Goal: Complete application form

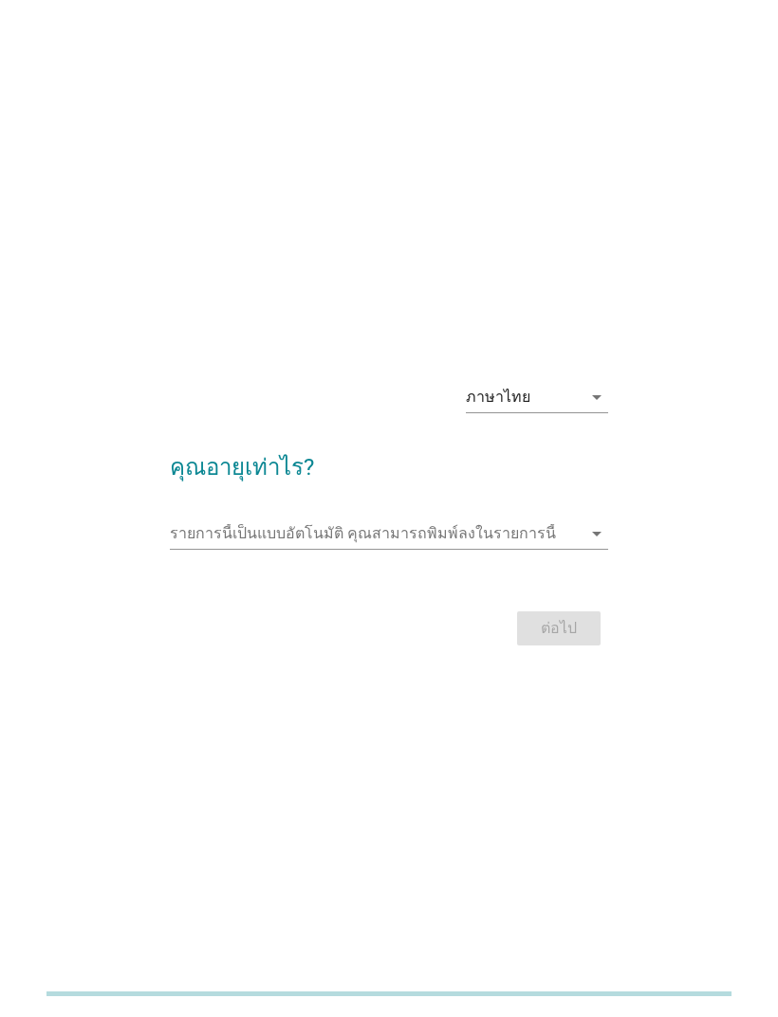
click at [335, 549] on input "รายการนี้เป็นแบบอัตโนมัติ คุณสามารถพิมพ์ลงในรายการนี้" at bounding box center [375, 534] width 411 height 30
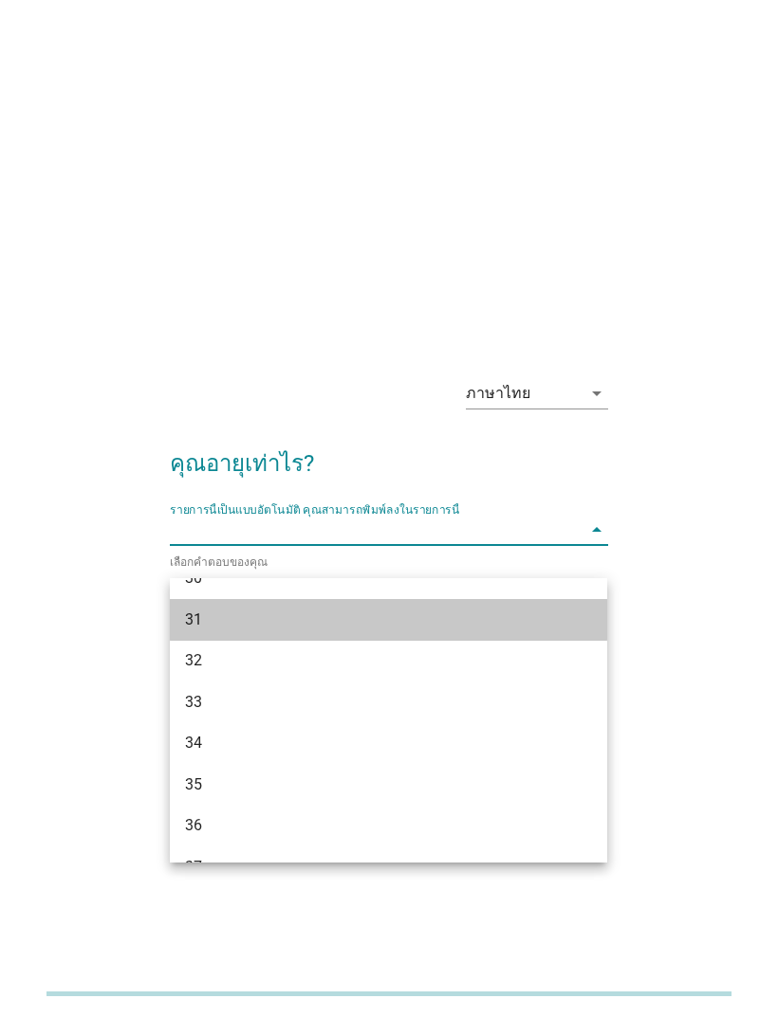
scroll to position [527, 0]
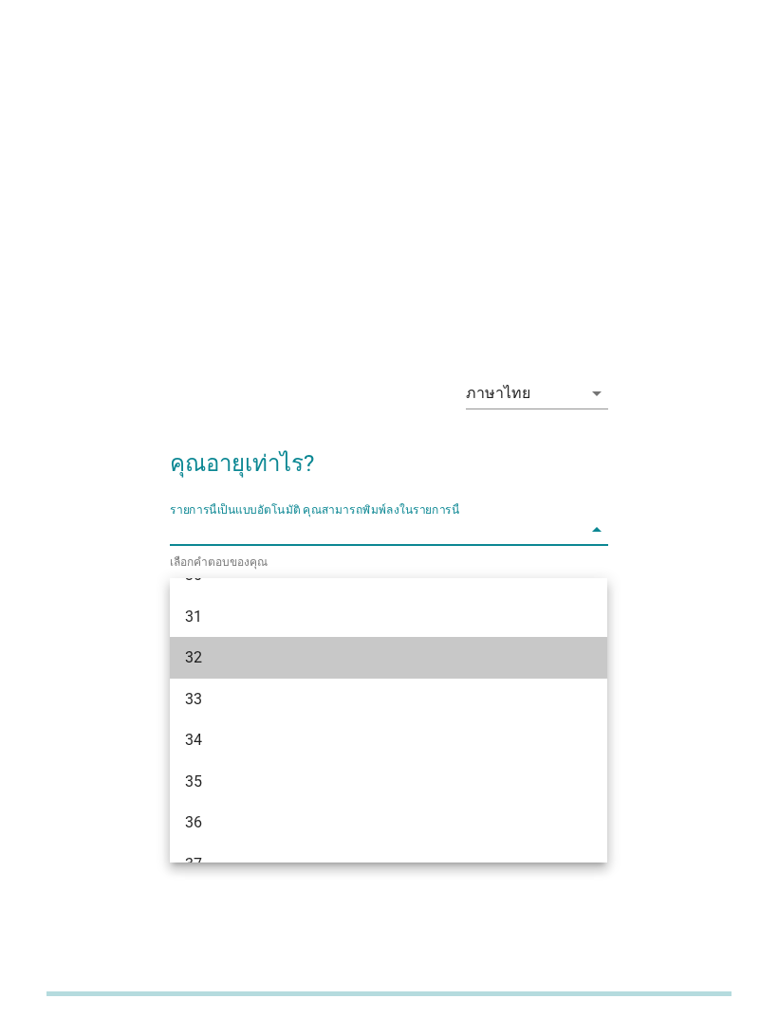
click at [197, 668] on div "32" at bounding box center [371, 658] width 373 height 23
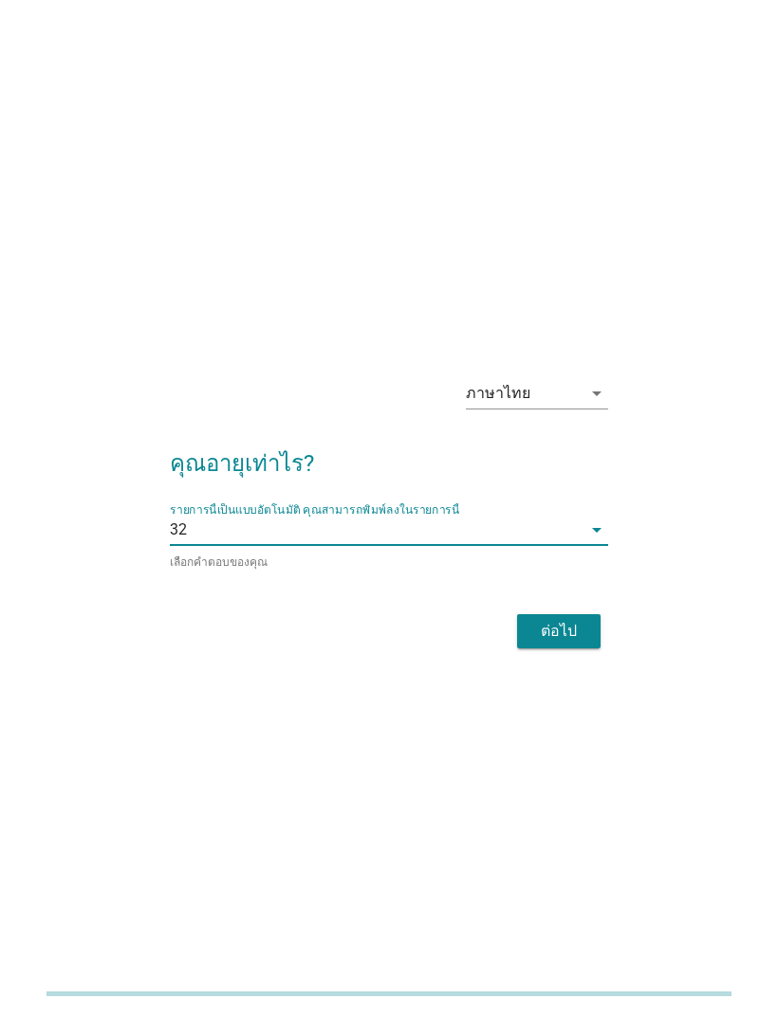
click at [550, 645] on button "ต่อไป" at bounding box center [558, 631] width 83 height 34
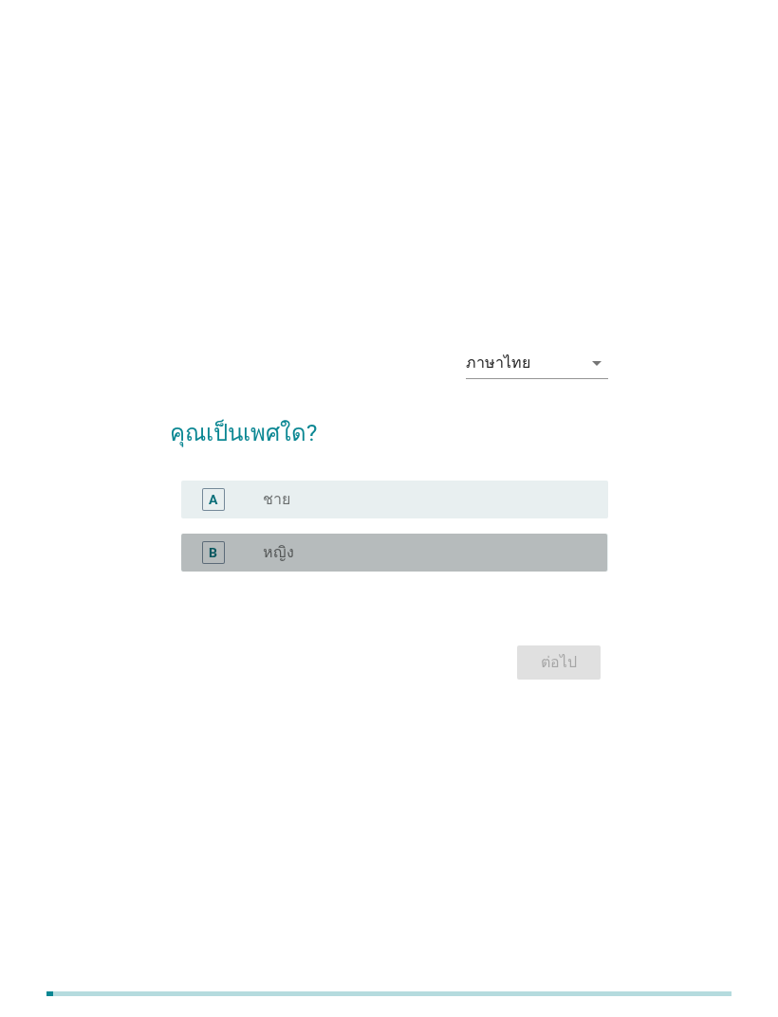
click at [321, 562] on div "radio_button_unchecked หญิง" at bounding box center [420, 552] width 315 height 19
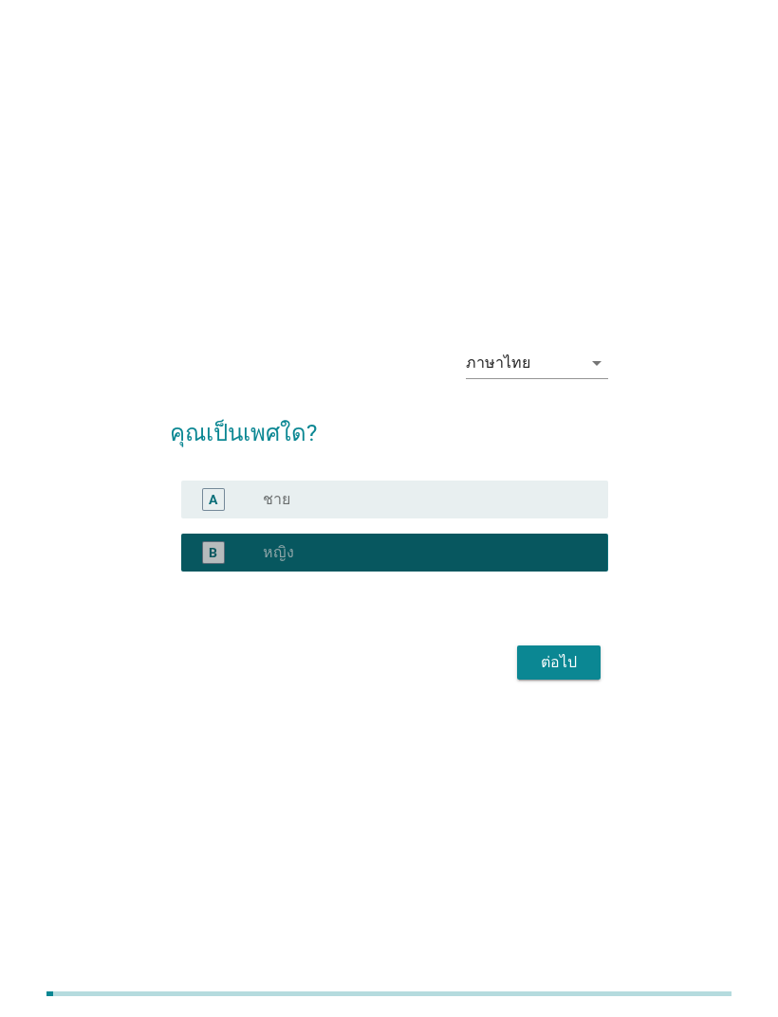
click at [566, 674] on div "ต่อไป" at bounding box center [558, 662] width 53 height 23
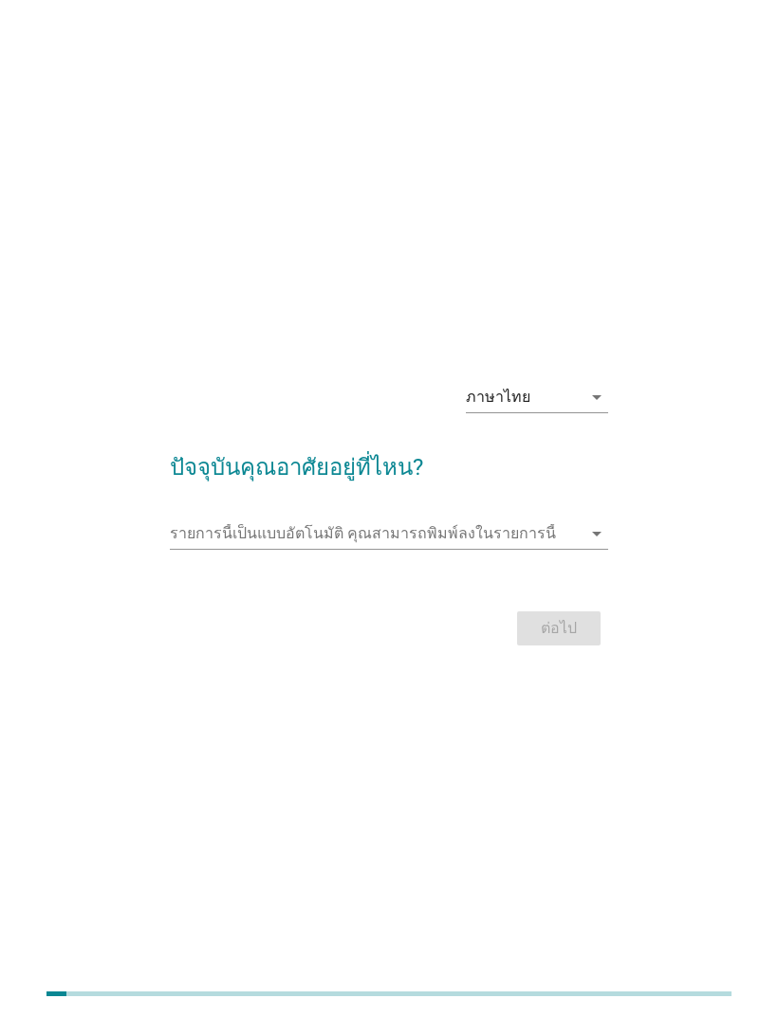
click at [410, 549] on input "รายการนี้เป็นแบบอัตโนมัติ คุณสามารถพิมพ์ลงในรายการนี้" at bounding box center [375, 534] width 411 height 30
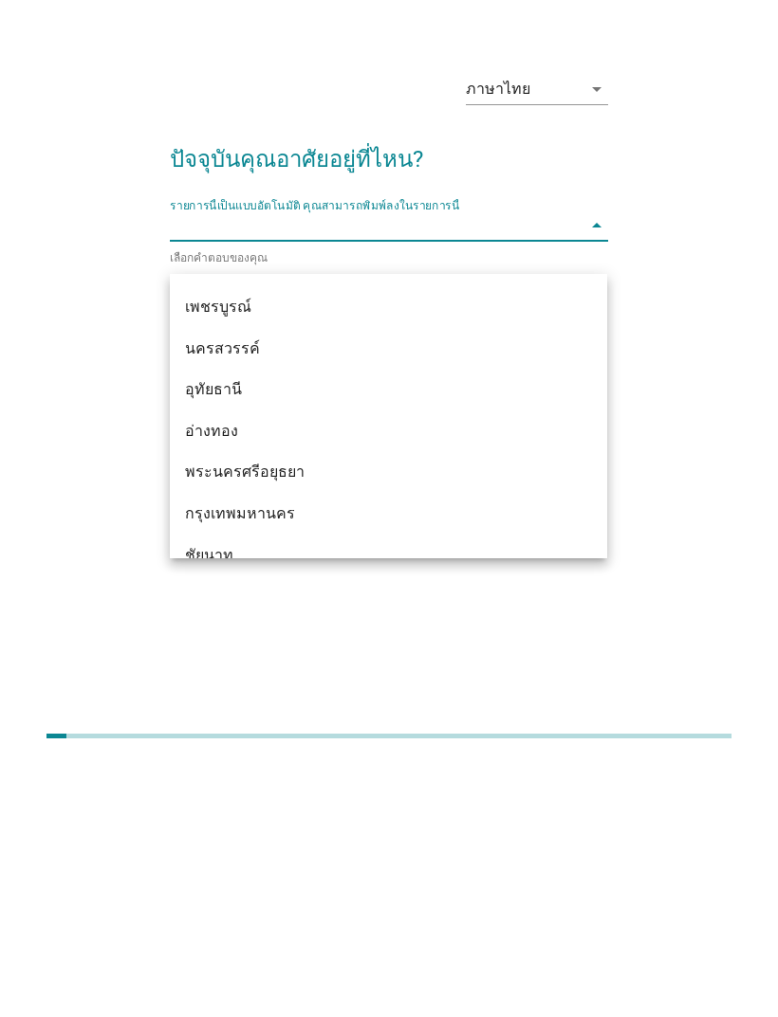
scroll to position [1437, 0]
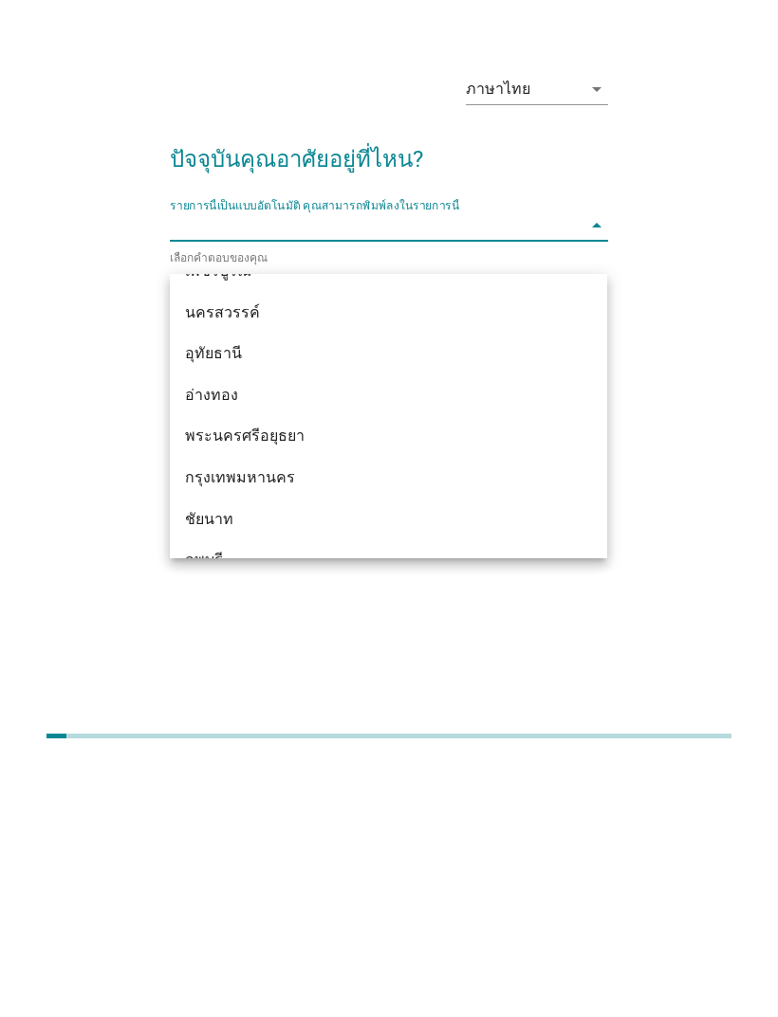
click at [210, 724] on div "กรุงเทพมหานคร" at bounding box center [371, 735] width 373 height 23
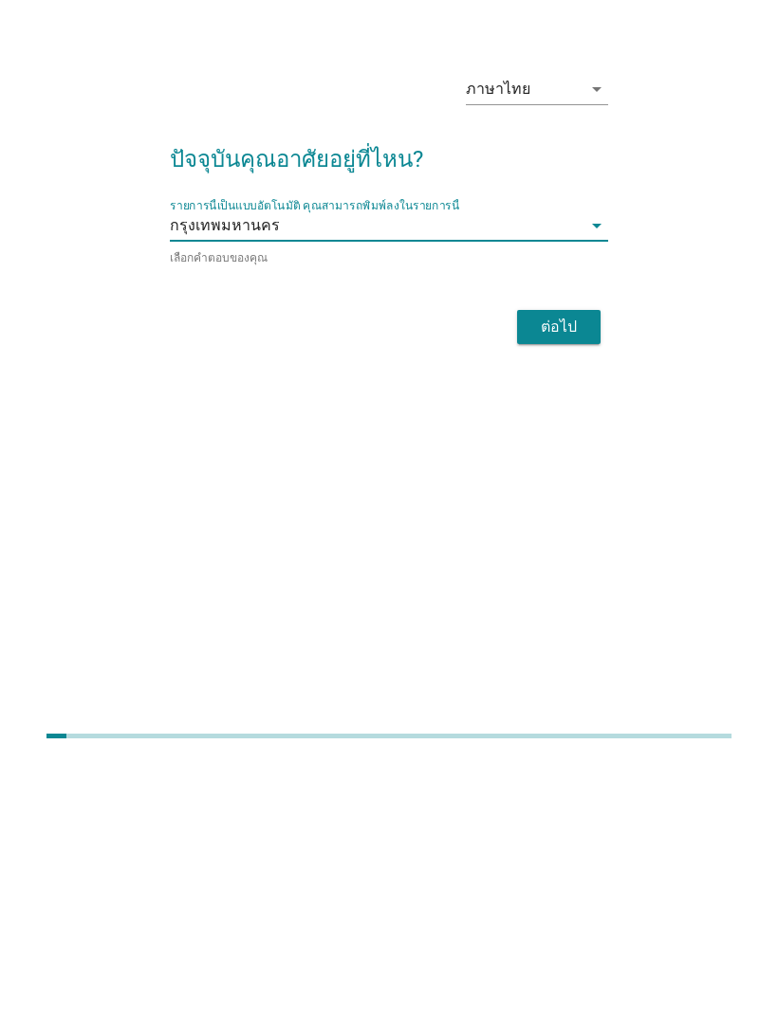
click at [566, 574] on div "ต่อไป" at bounding box center [558, 585] width 53 height 23
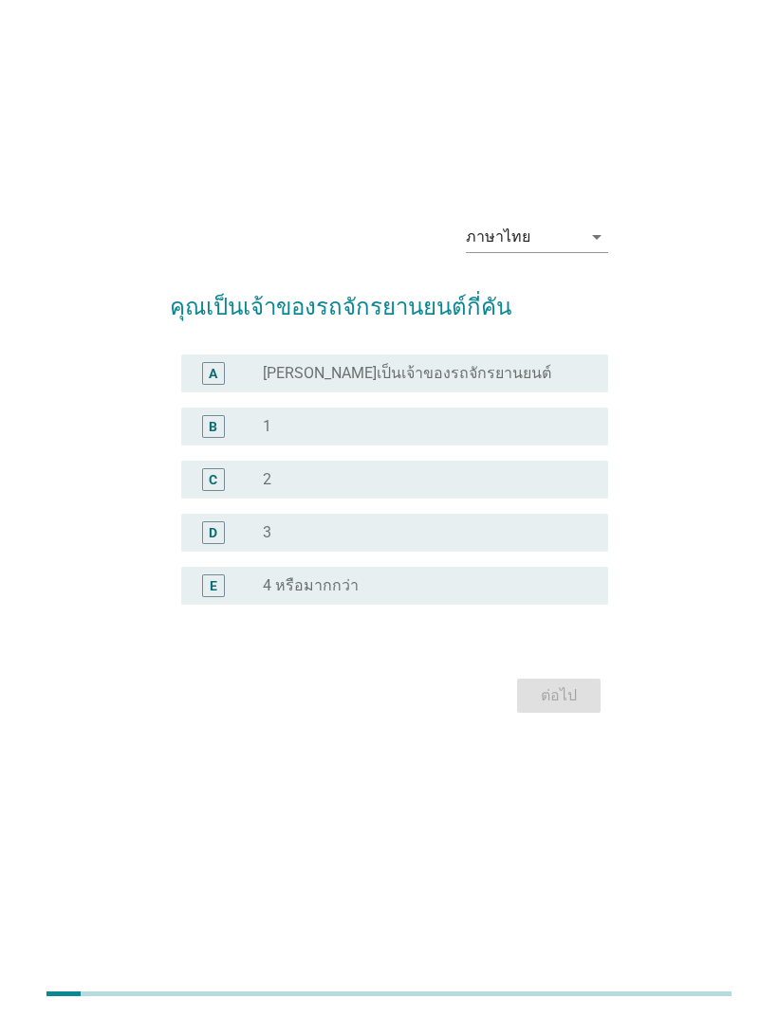
scroll to position [0, 0]
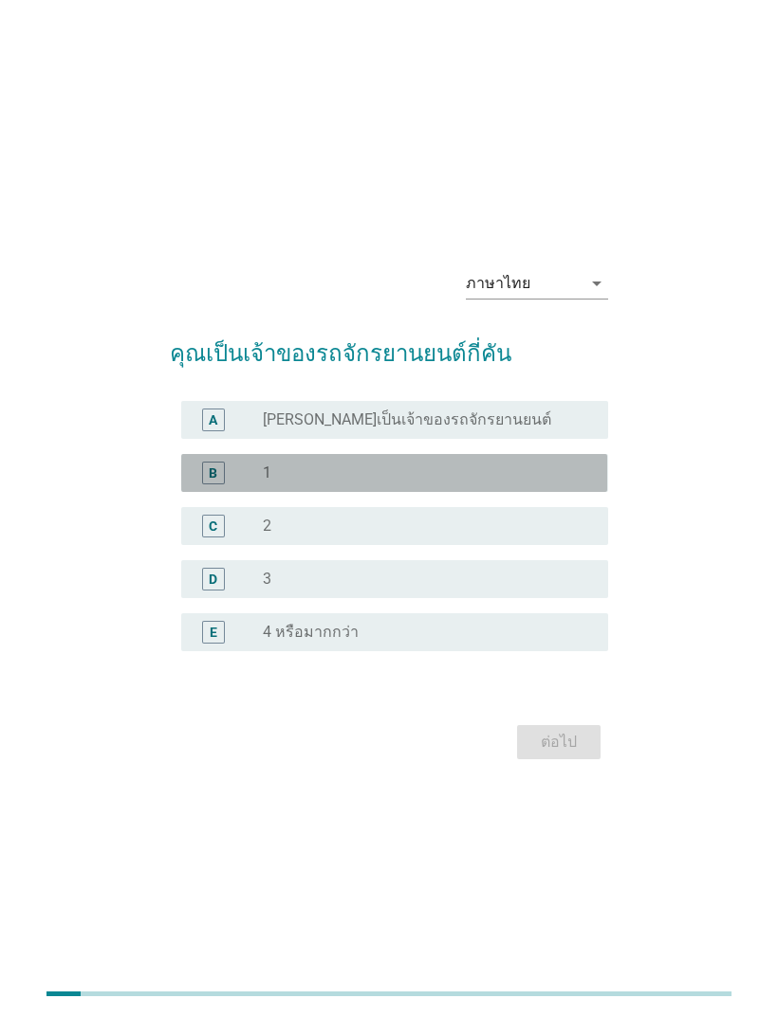
click at [214, 483] on div "B" at bounding box center [213, 473] width 9 height 20
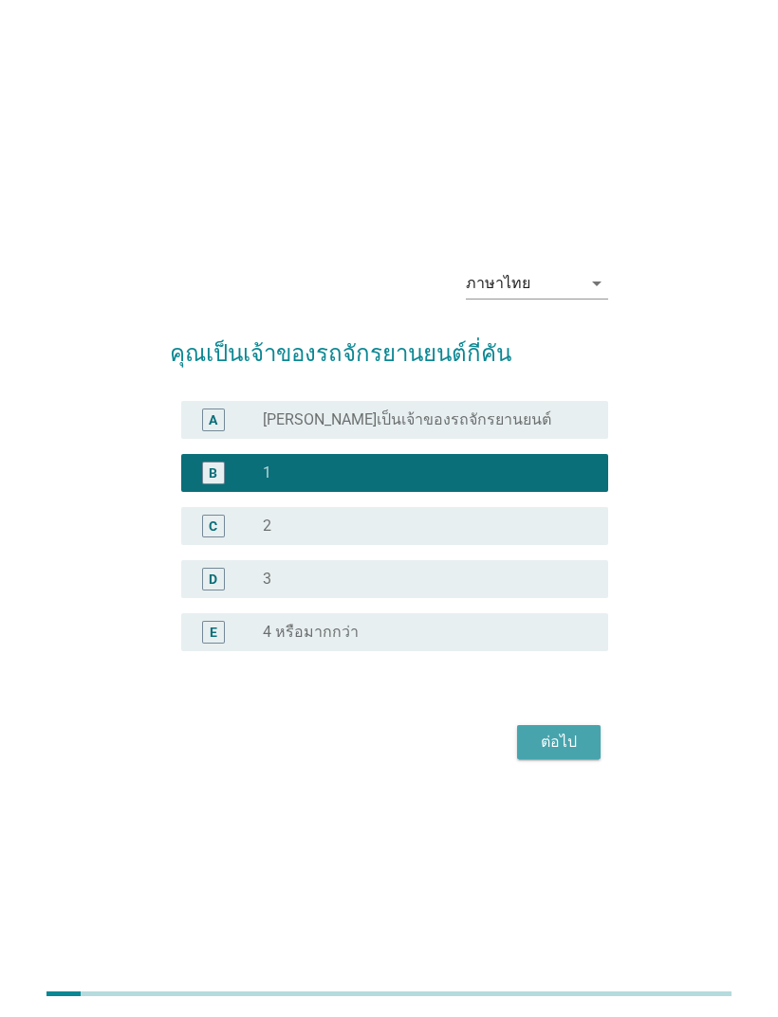
click at [540, 754] on div "ต่อไป" at bounding box center [558, 742] width 53 height 23
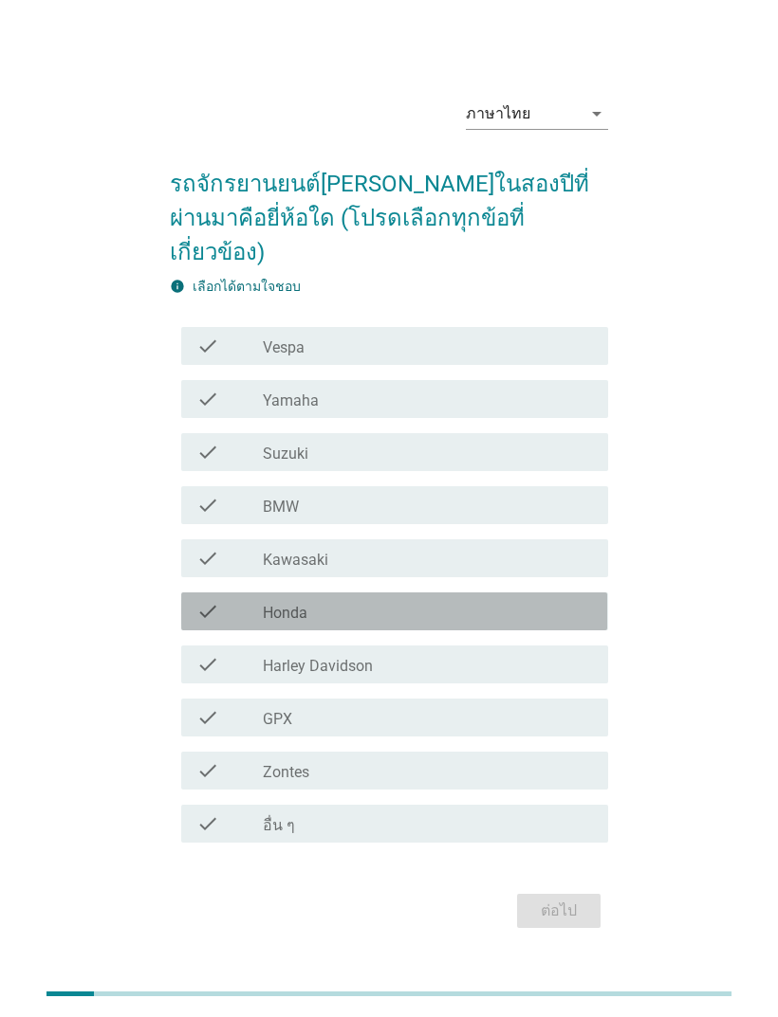
click at [241, 623] on div "check" at bounding box center [229, 611] width 66 height 23
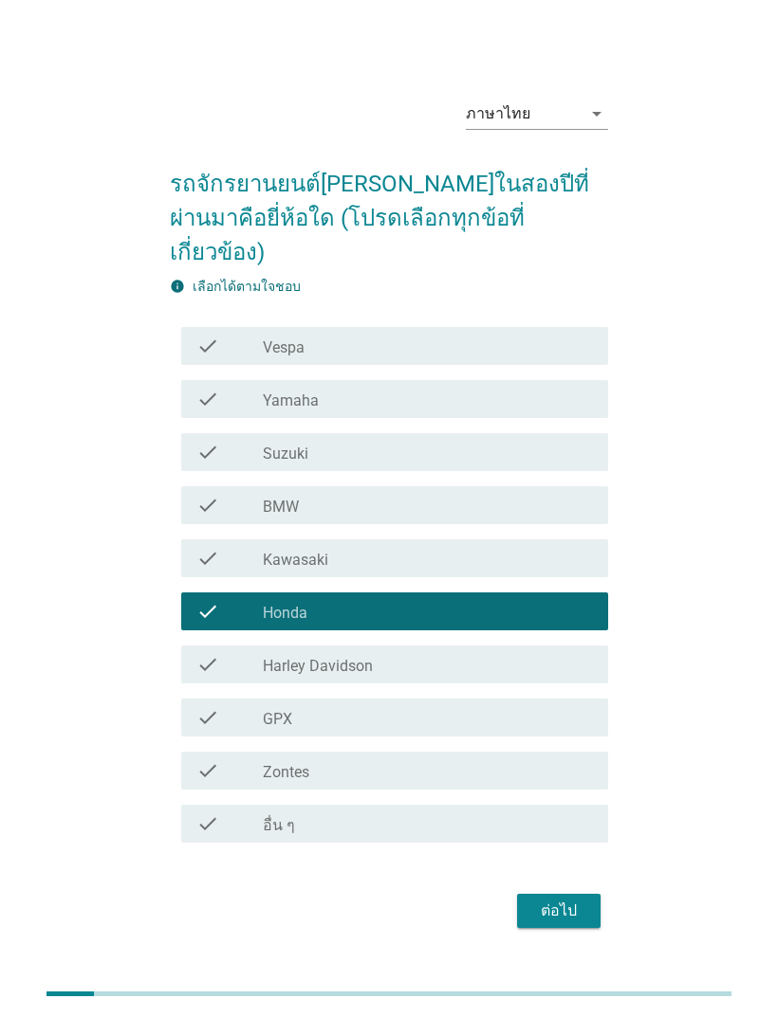
click at [546, 928] on button "ต่อไป" at bounding box center [558, 911] width 83 height 34
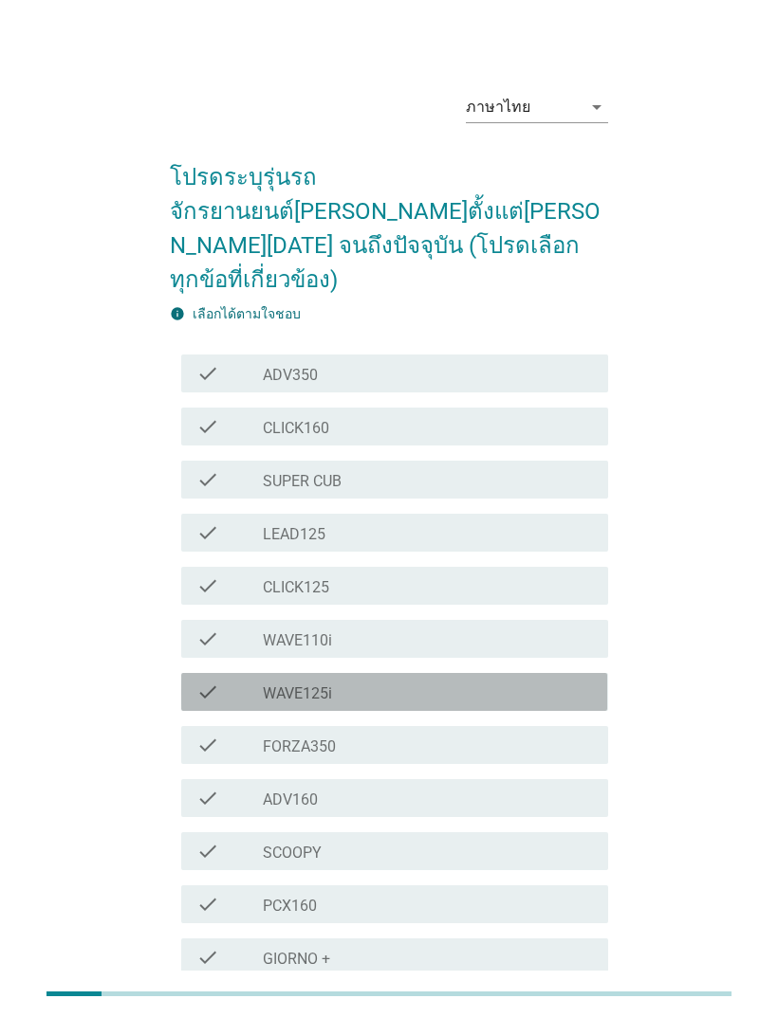
click at [246, 681] on div "check" at bounding box center [229, 692] width 66 height 23
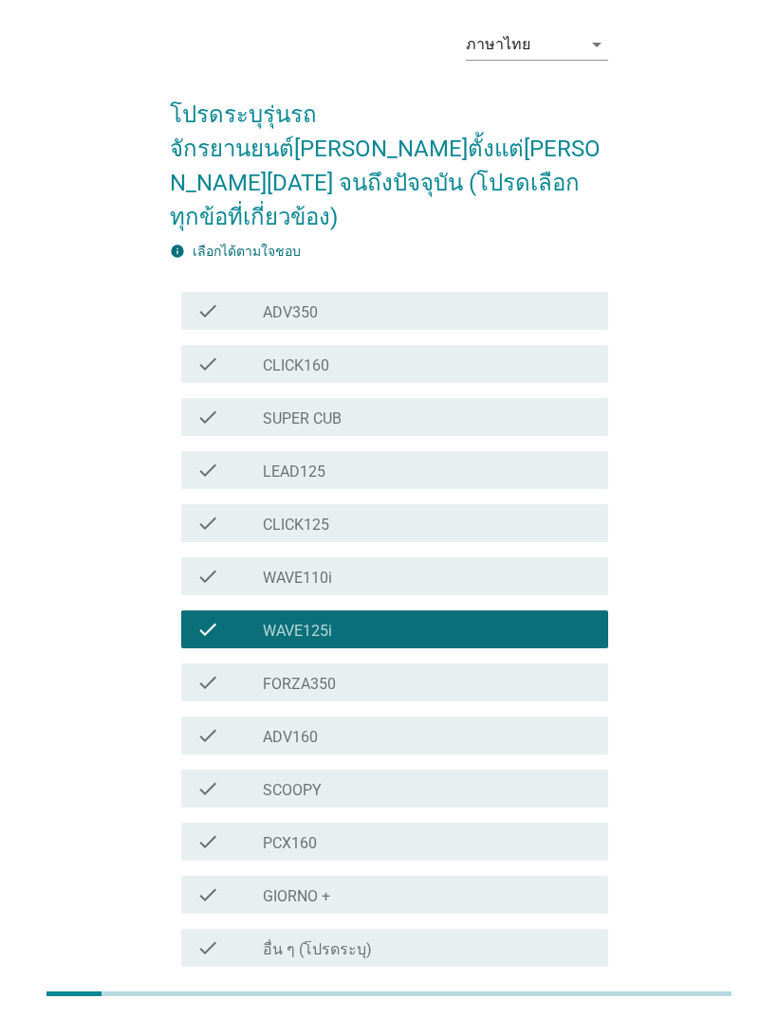
scroll to position [130, 0]
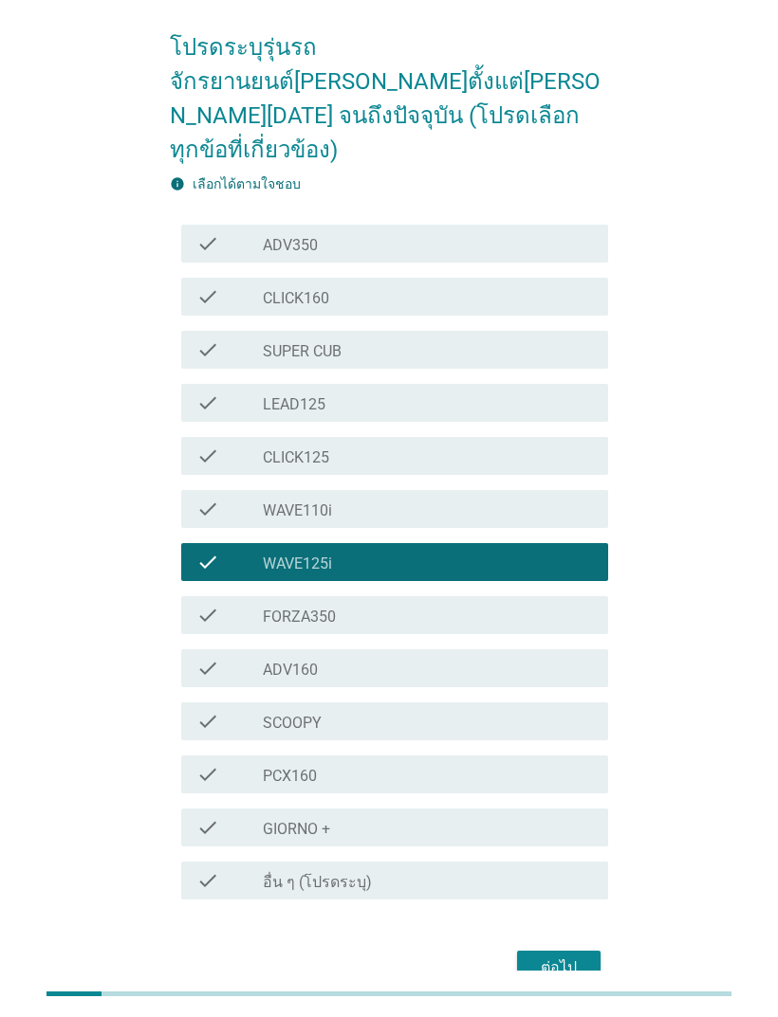
click at [559, 951] on button "ต่อไป" at bounding box center [558, 968] width 83 height 34
